Goal: Information Seeking & Learning: Learn about a topic

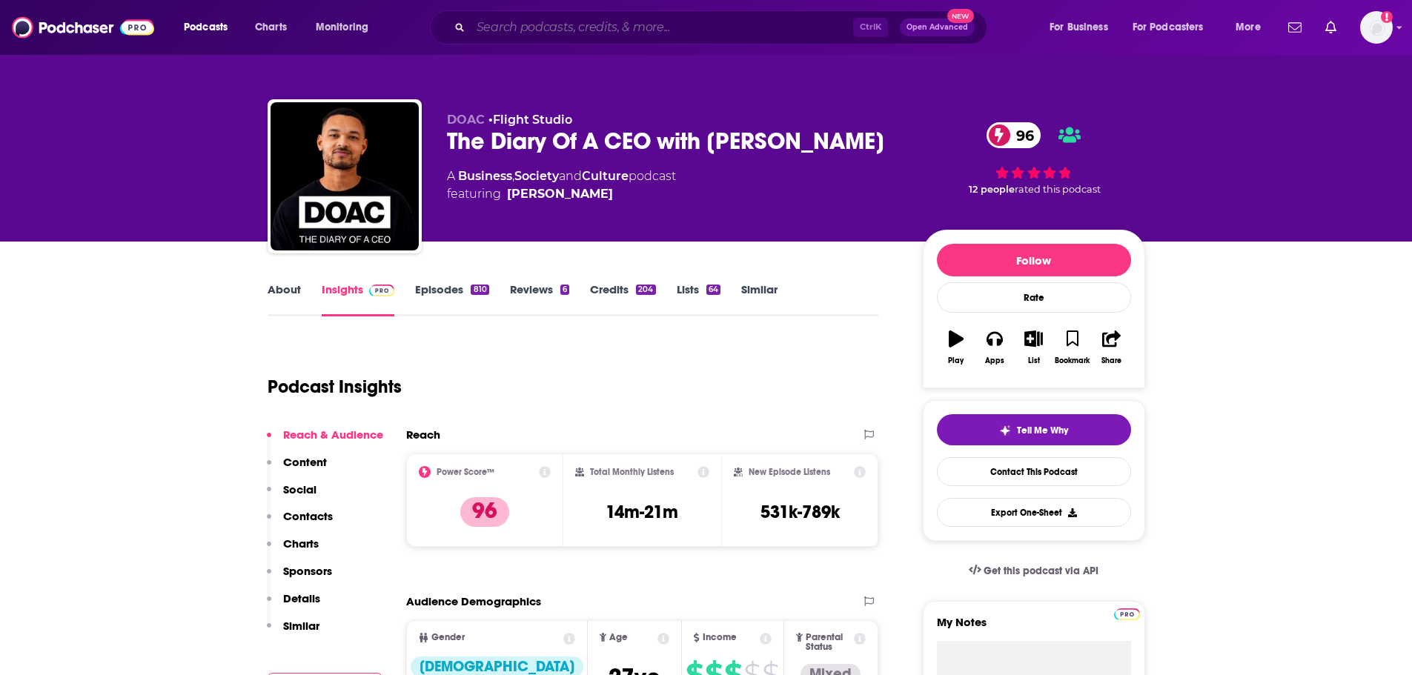
click at [516, 38] on input "Search podcasts, credits, & more..." at bounding box center [662, 28] width 383 height 24
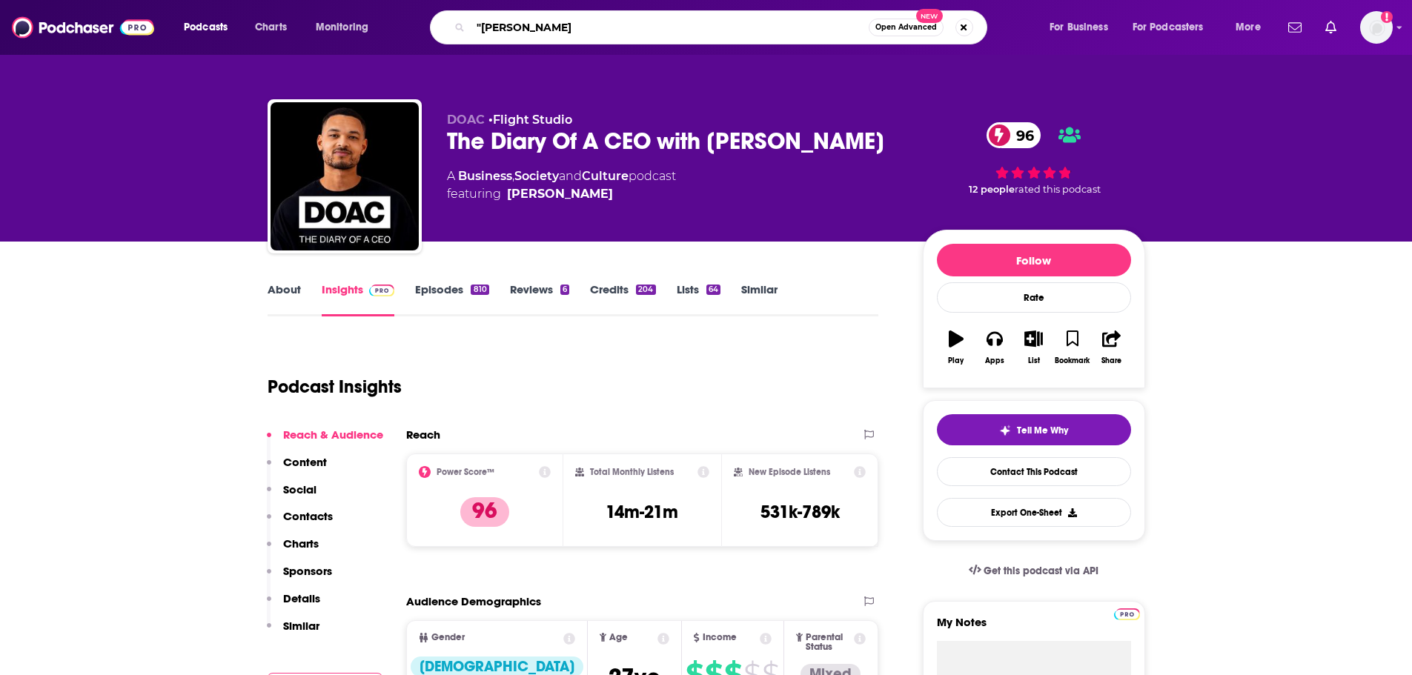
type input ""[PERSON_NAME]""
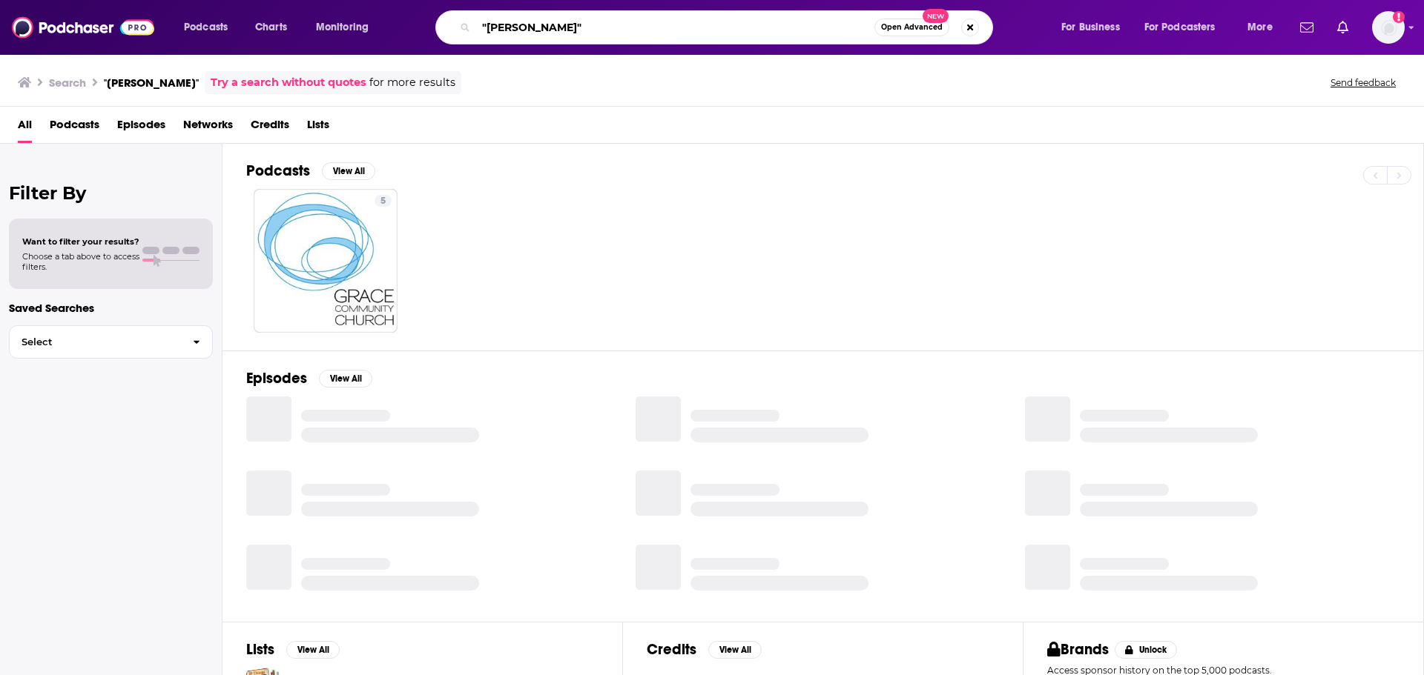
drag, startPoint x: 562, startPoint y: 27, endPoint x: 432, endPoint y: 29, distance: 129.8
click at [432, 29] on div ""[PERSON_NAME]" Open Advanced New" at bounding box center [728, 27] width 634 height 34
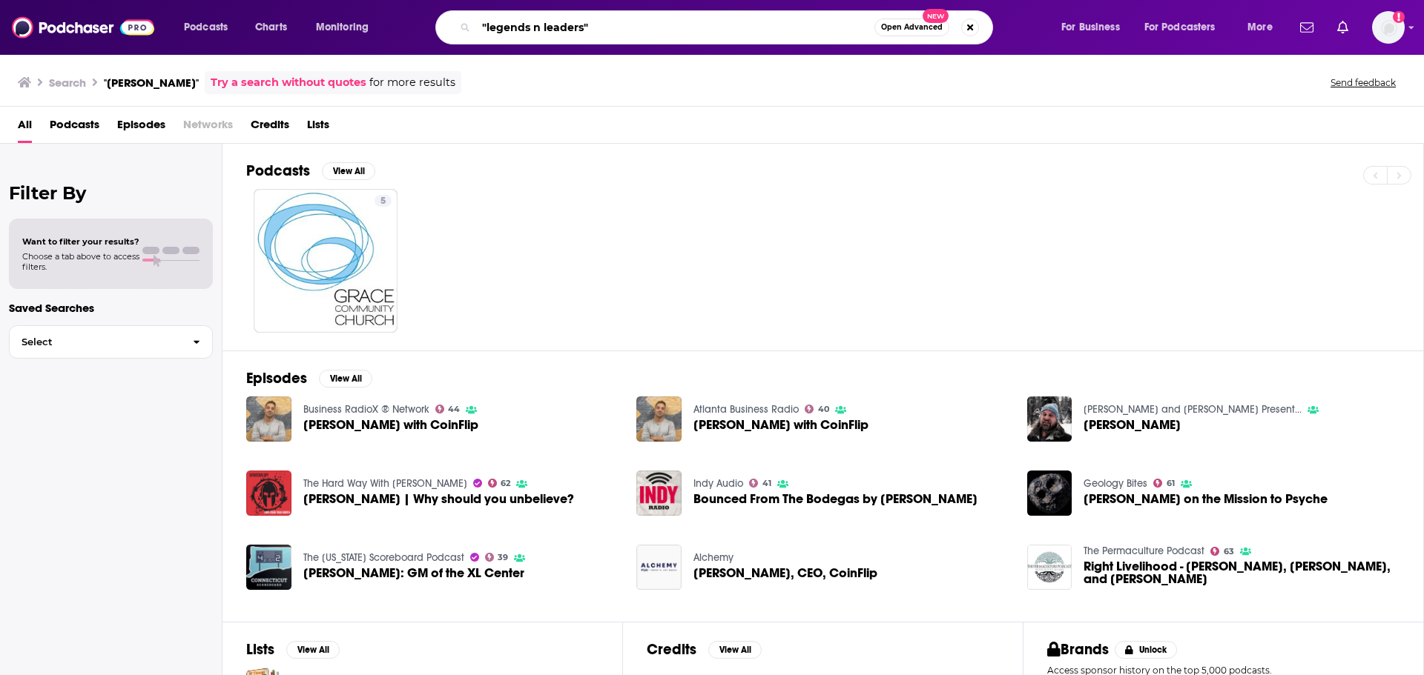
type input ""legends n leaders""
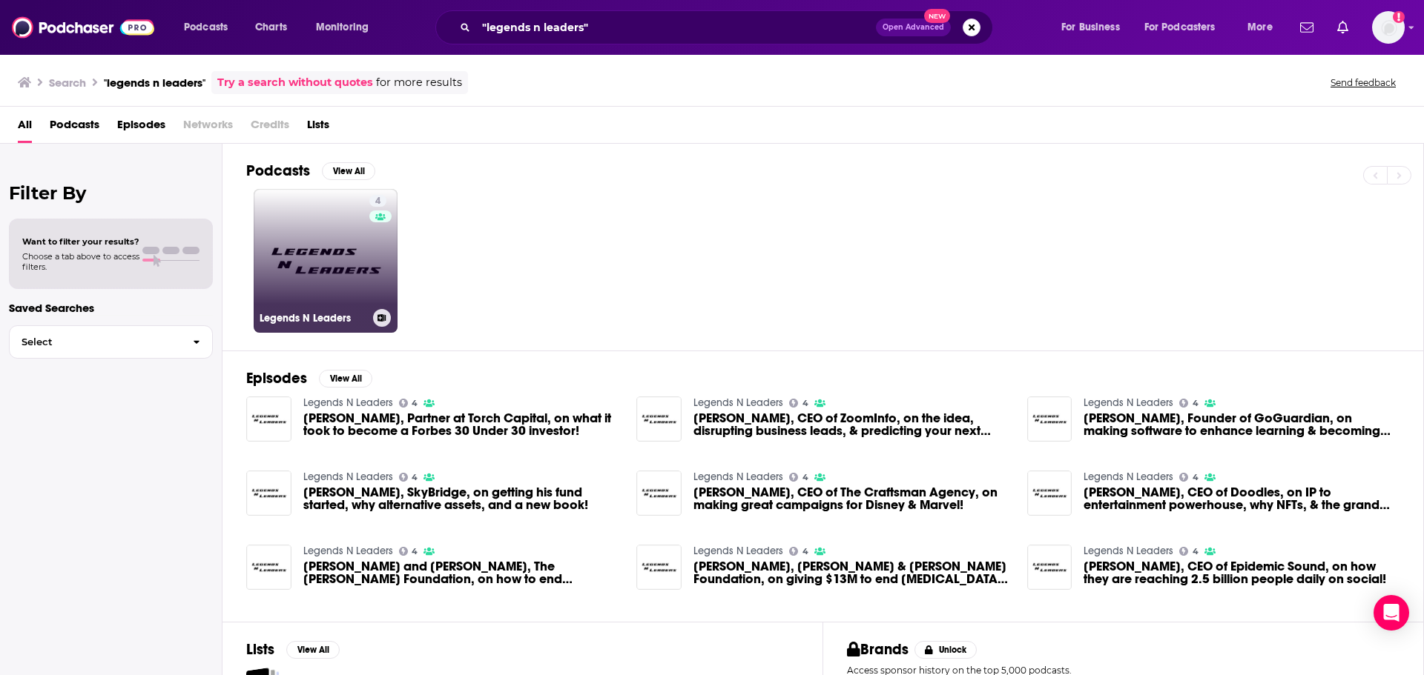
click at [377, 246] on div "4" at bounding box center [380, 252] width 22 height 114
